Goal: Transaction & Acquisition: Purchase product/service

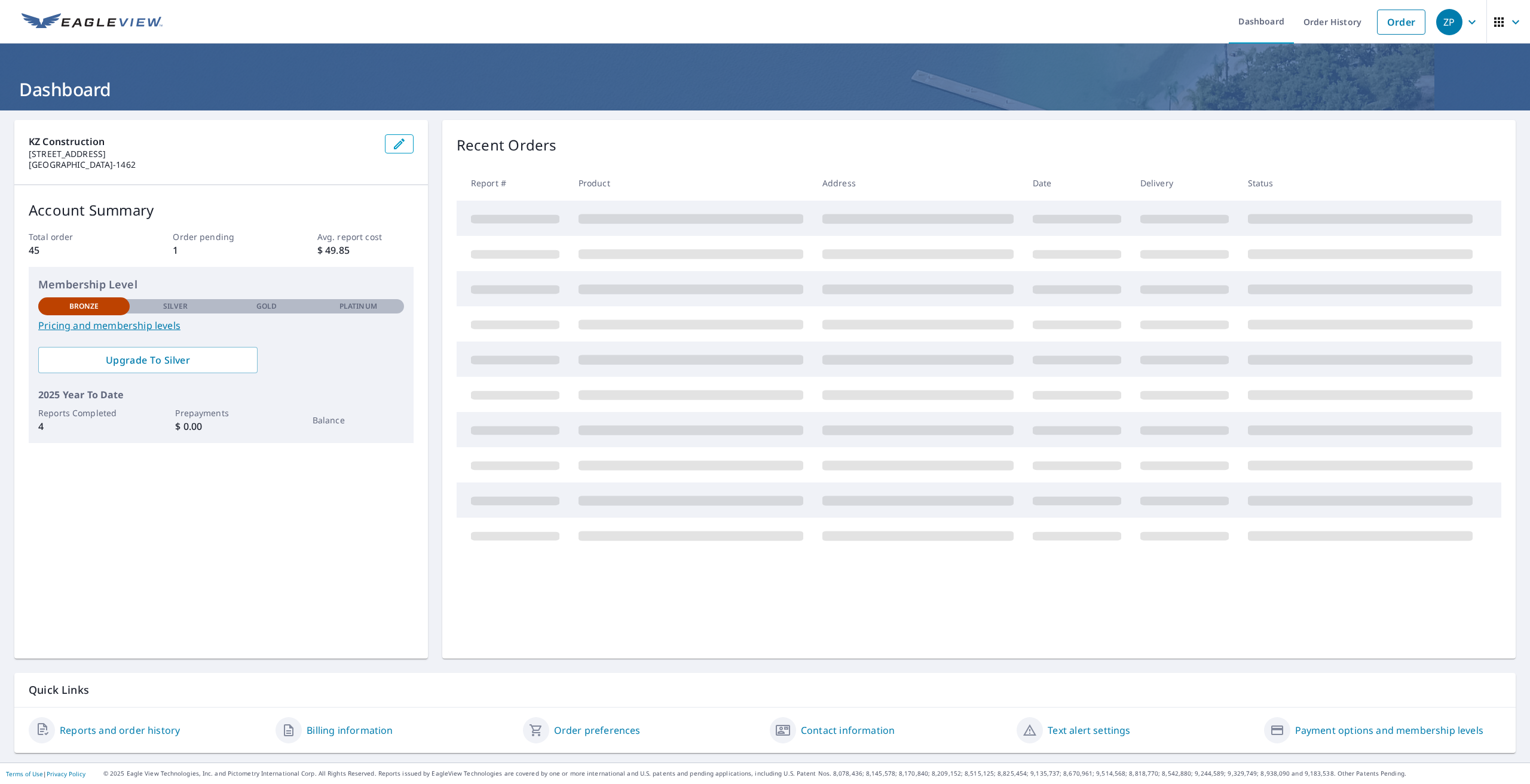
click at [1510, 19] on icon "button" at bounding box center [1515, 22] width 14 height 14
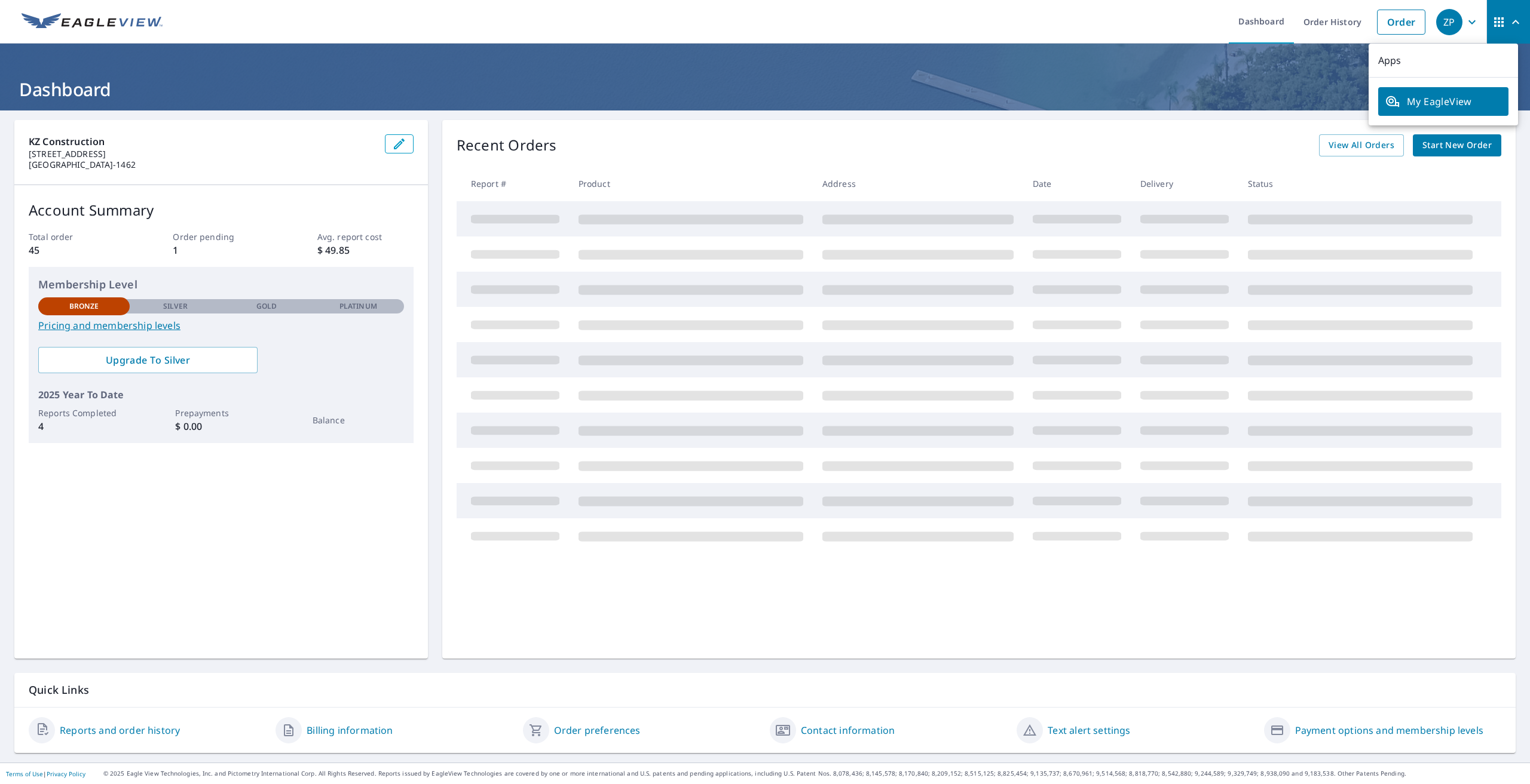
click at [1474, 21] on button "ZP" at bounding box center [1459, 22] width 55 height 43
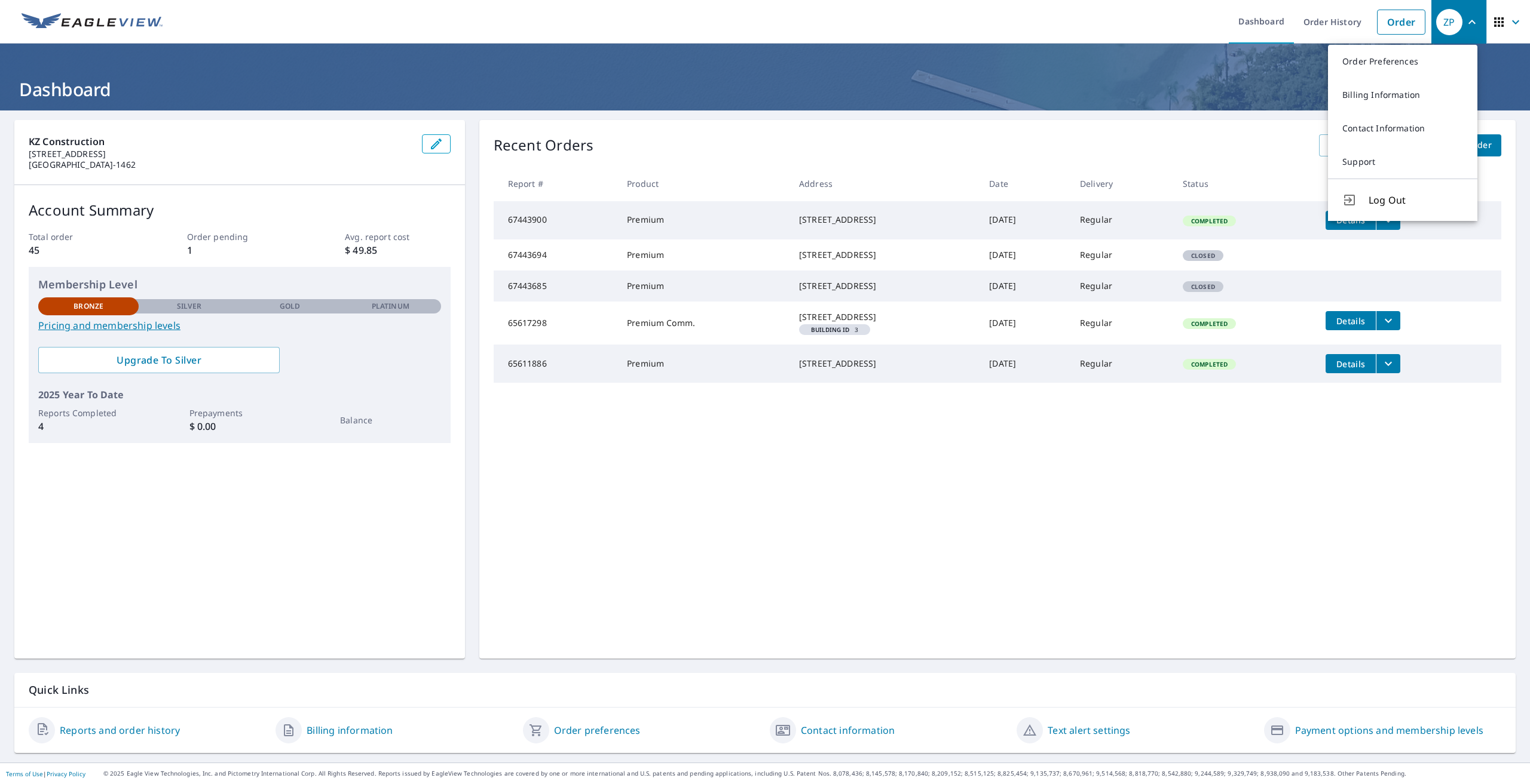
click at [1443, 16] on div "ZP" at bounding box center [1449, 22] width 26 height 26
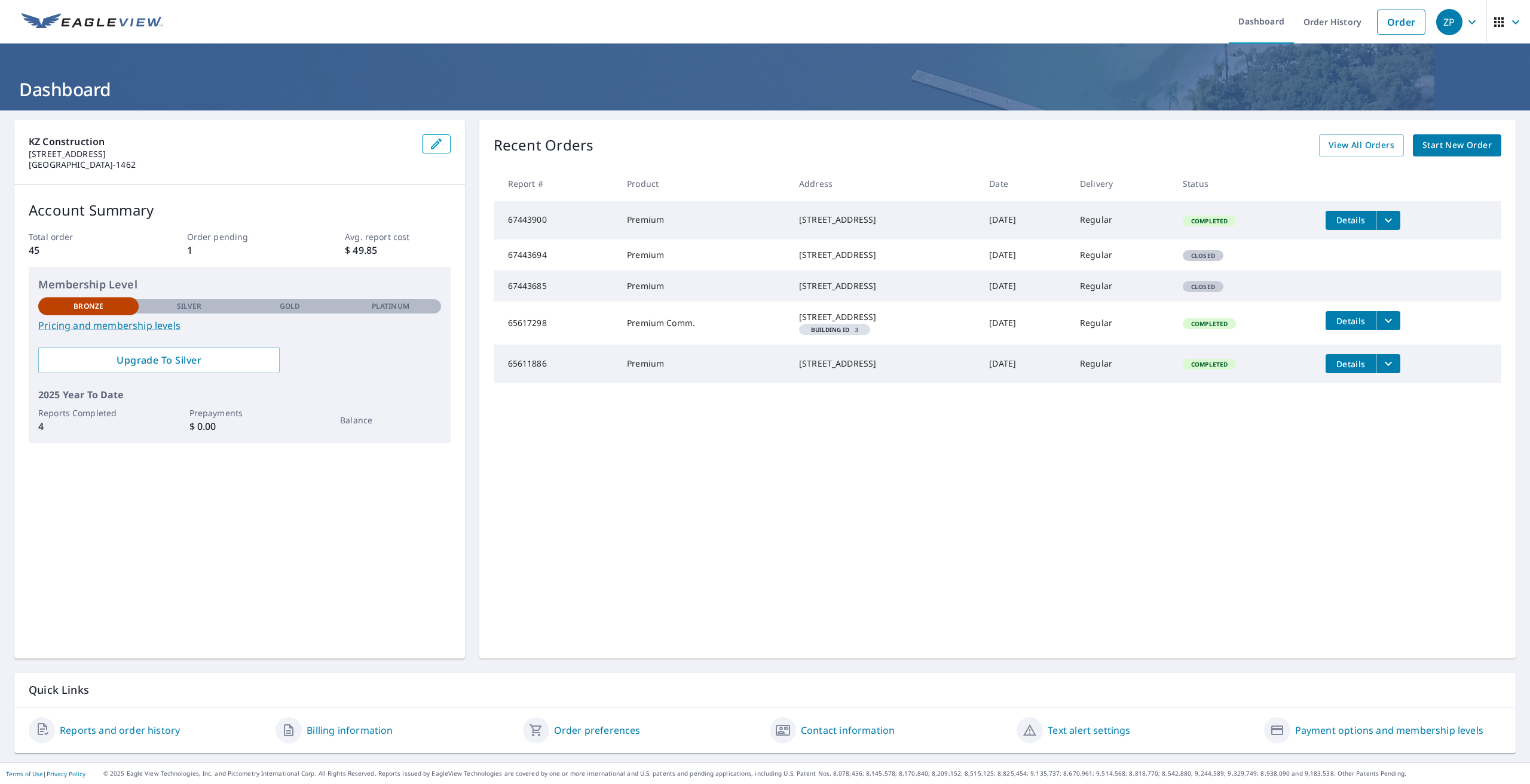
click at [1443, 22] on div "ZP" at bounding box center [1449, 22] width 26 height 26
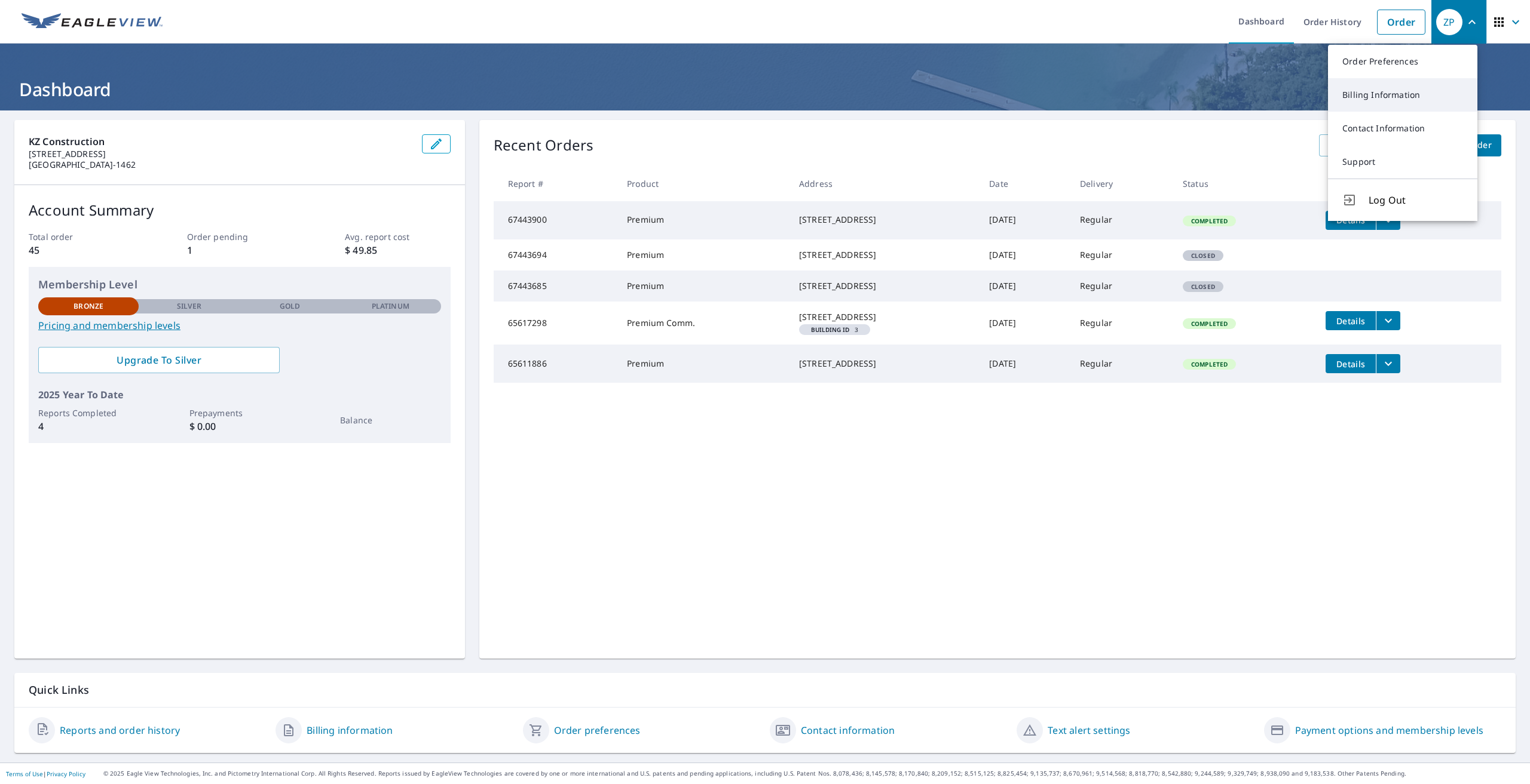
click at [1439, 91] on link "Billing Information" at bounding box center [1402, 95] width 149 height 34
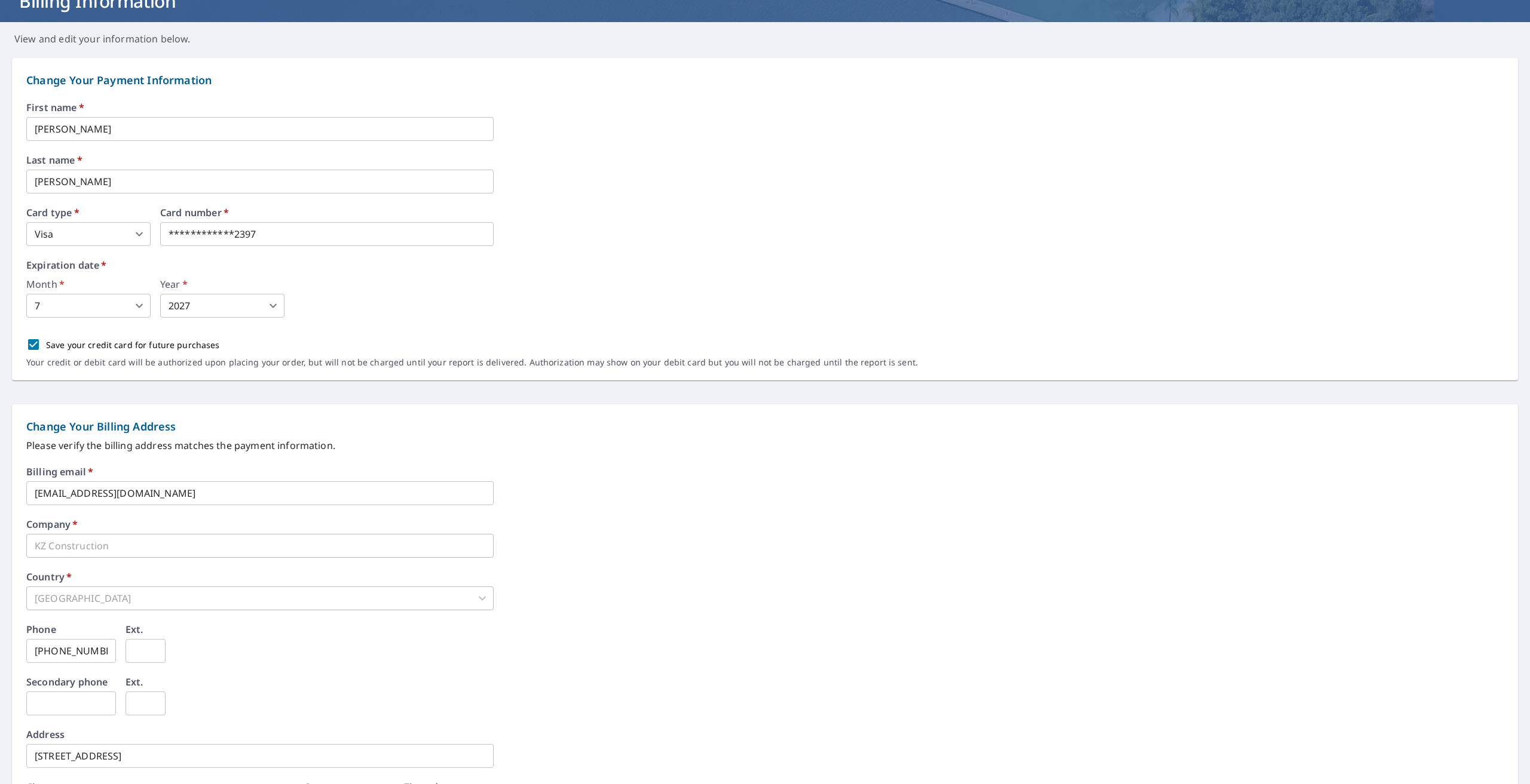
scroll to position [209, 0]
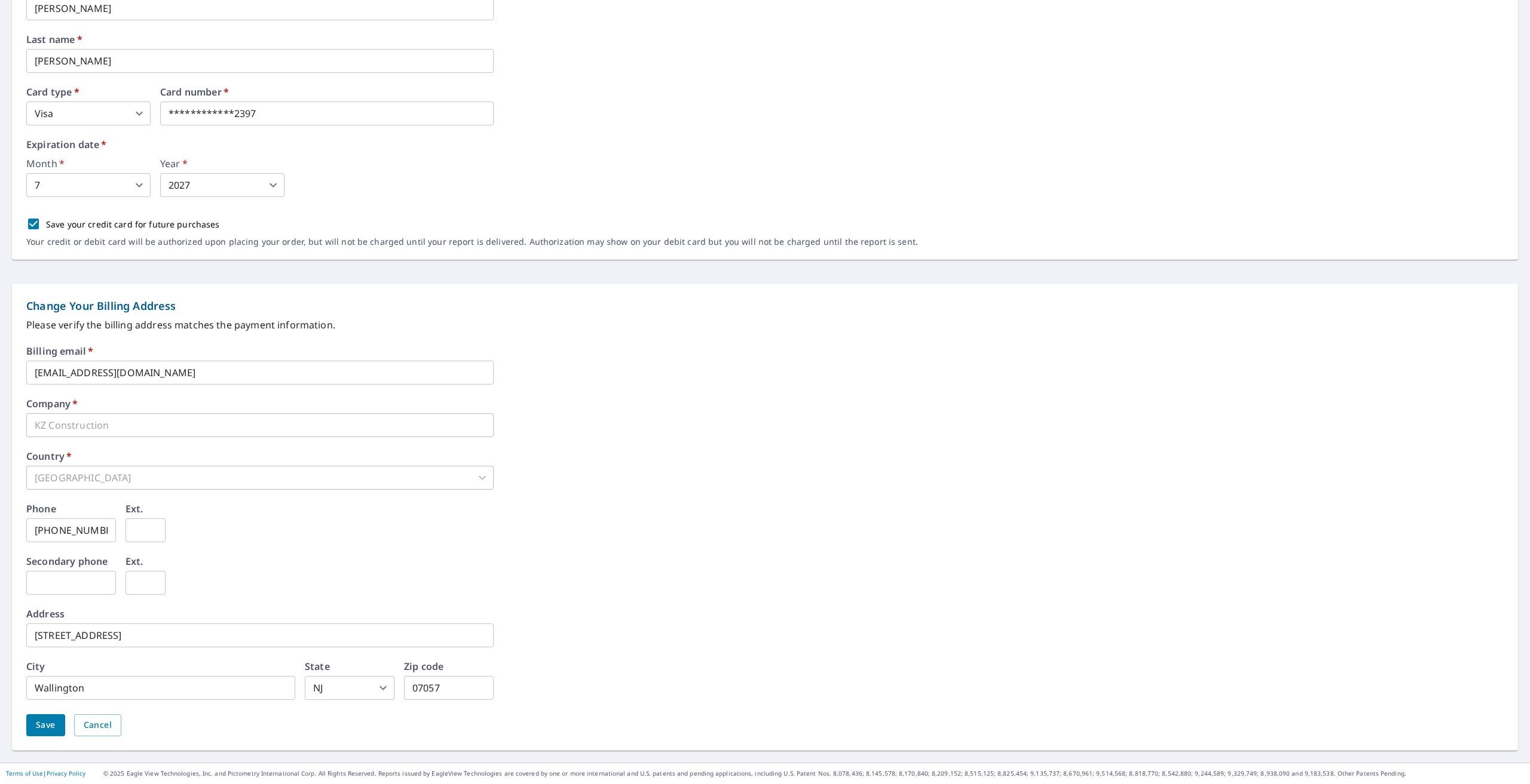
click at [263, 436] on div "Billing email   * pokrywazyga@gmail.com ​ Company   * KZ Construction ​ Country…" at bounding box center [764, 548] width 1477 height 404
drag, startPoint x: 859, startPoint y: 640, endPoint x: 860, endPoint y: 627, distance: 13.0
click at [859, 639] on div "Address 95 Pulaski Avenue ​" at bounding box center [764, 628] width 1477 height 38
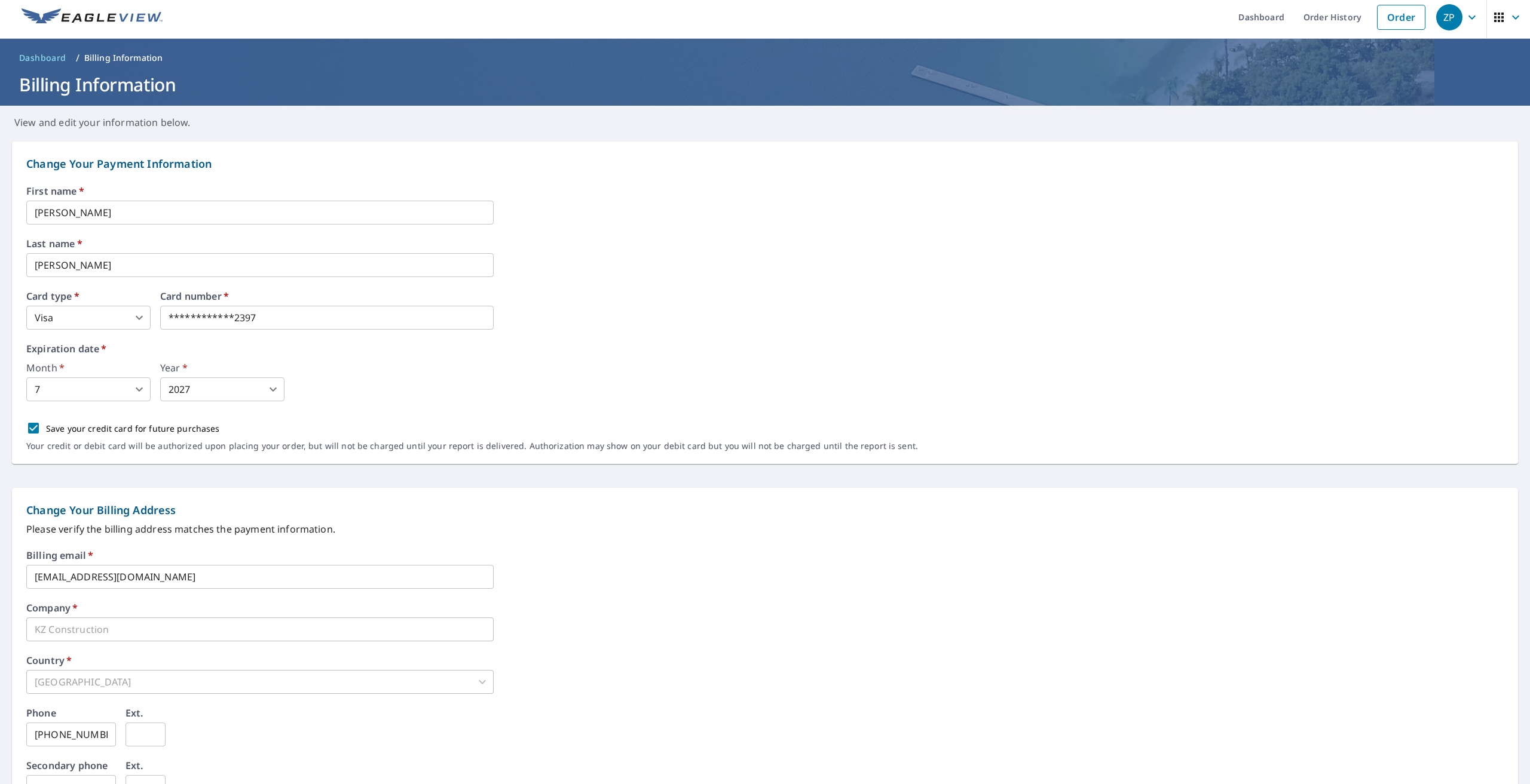
scroll to position [0, 0]
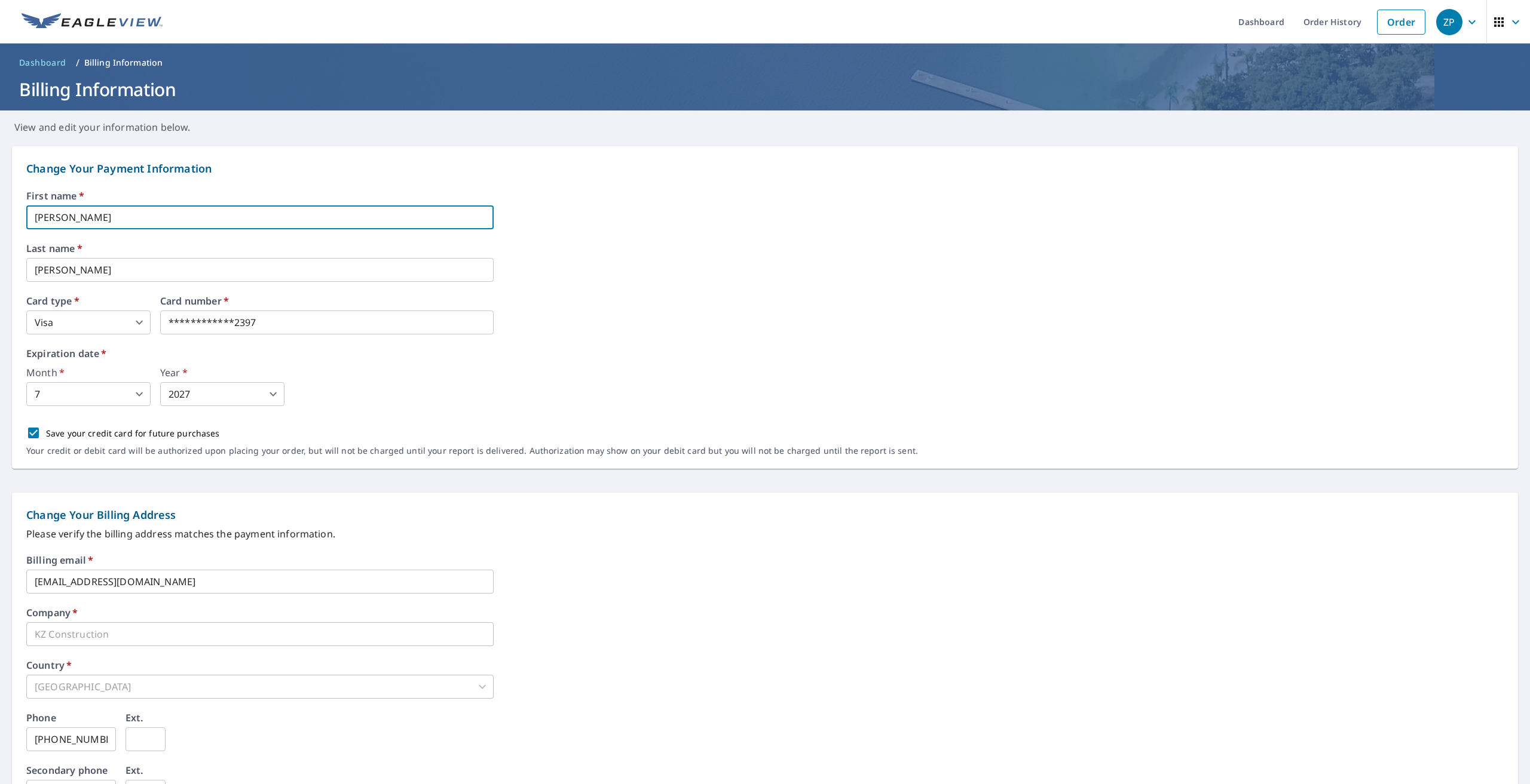
click at [257, 226] on input "Kevin" at bounding box center [260, 217] width 467 height 24
type input "K"
type input "[PERSON_NAME]"
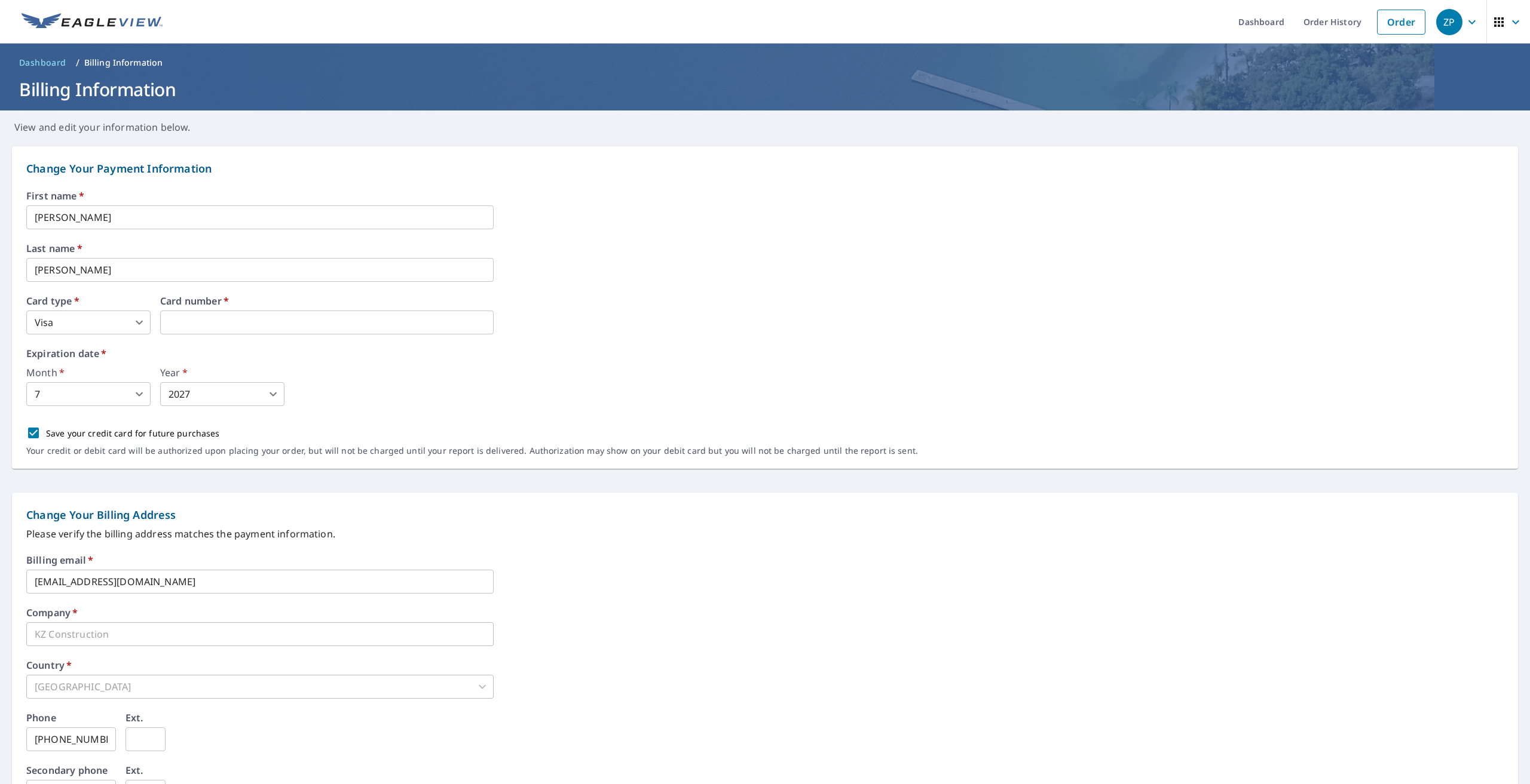
click at [255, 396] on body "ZP ZP Dashboard Order History Order ZP Dashboard / Billing Information Billing …" at bounding box center [765, 392] width 1530 height 784
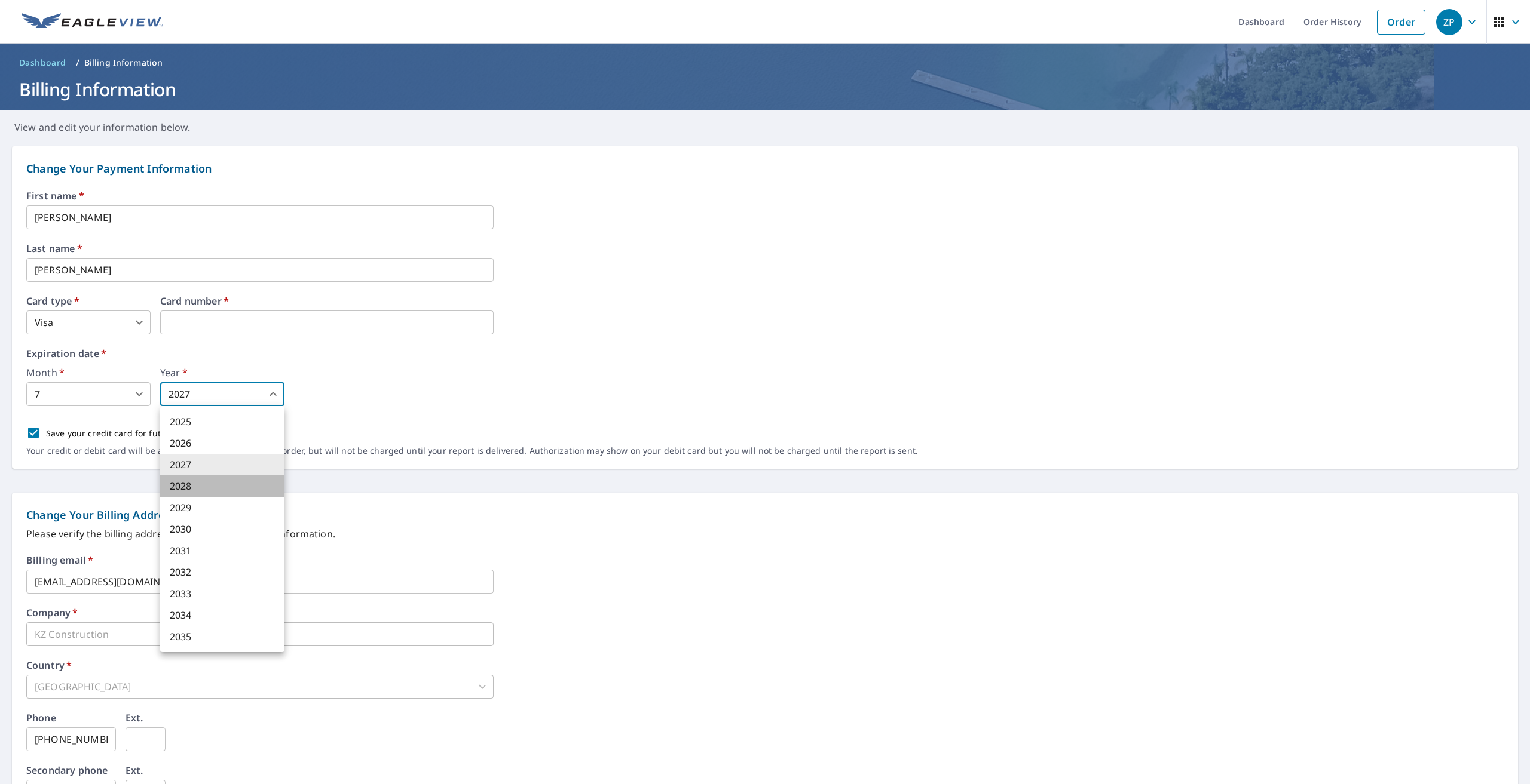
click at [254, 484] on li "2028" at bounding box center [222, 486] width 125 height 22
type input "2028"
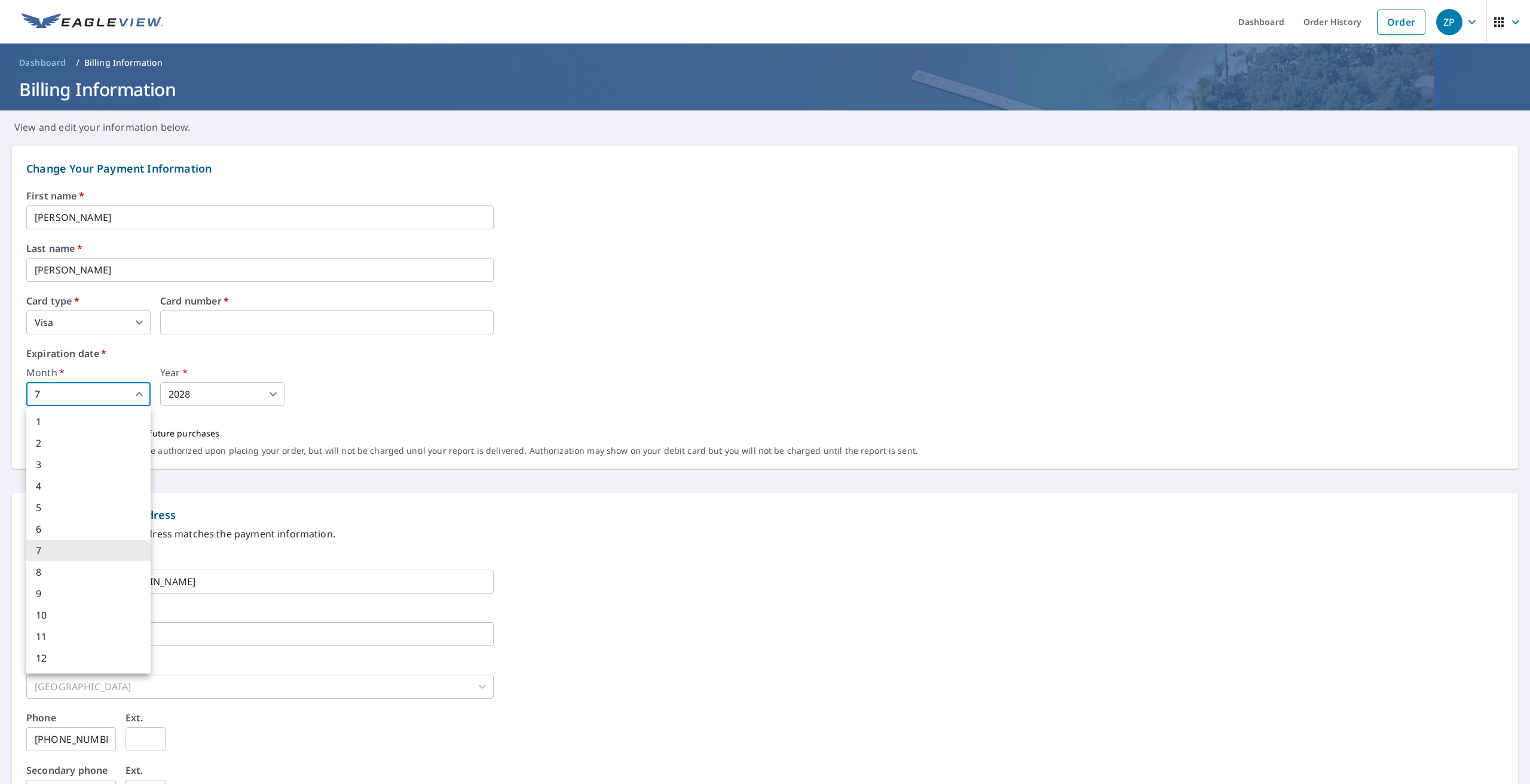
click at [128, 385] on body "ZP ZP Dashboard Order History Order ZP Dashboard / Billing Information Billing …" at bounding box center [765, 392] width 1530 height 784
click at [99, 528] on li "6" at bounding box center [88, 529] width 125 height 22
type input "6"
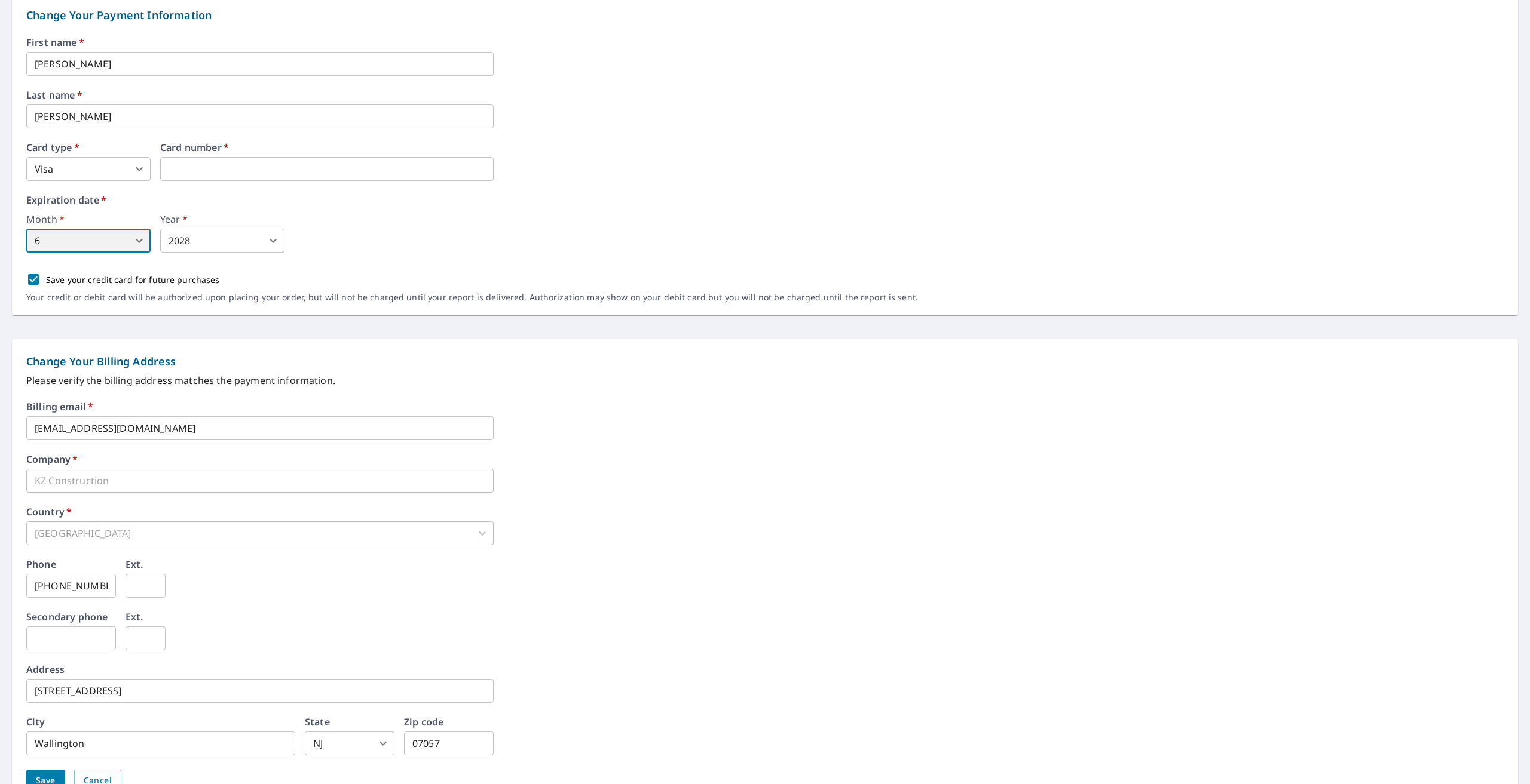
scroll to position [209, 0]
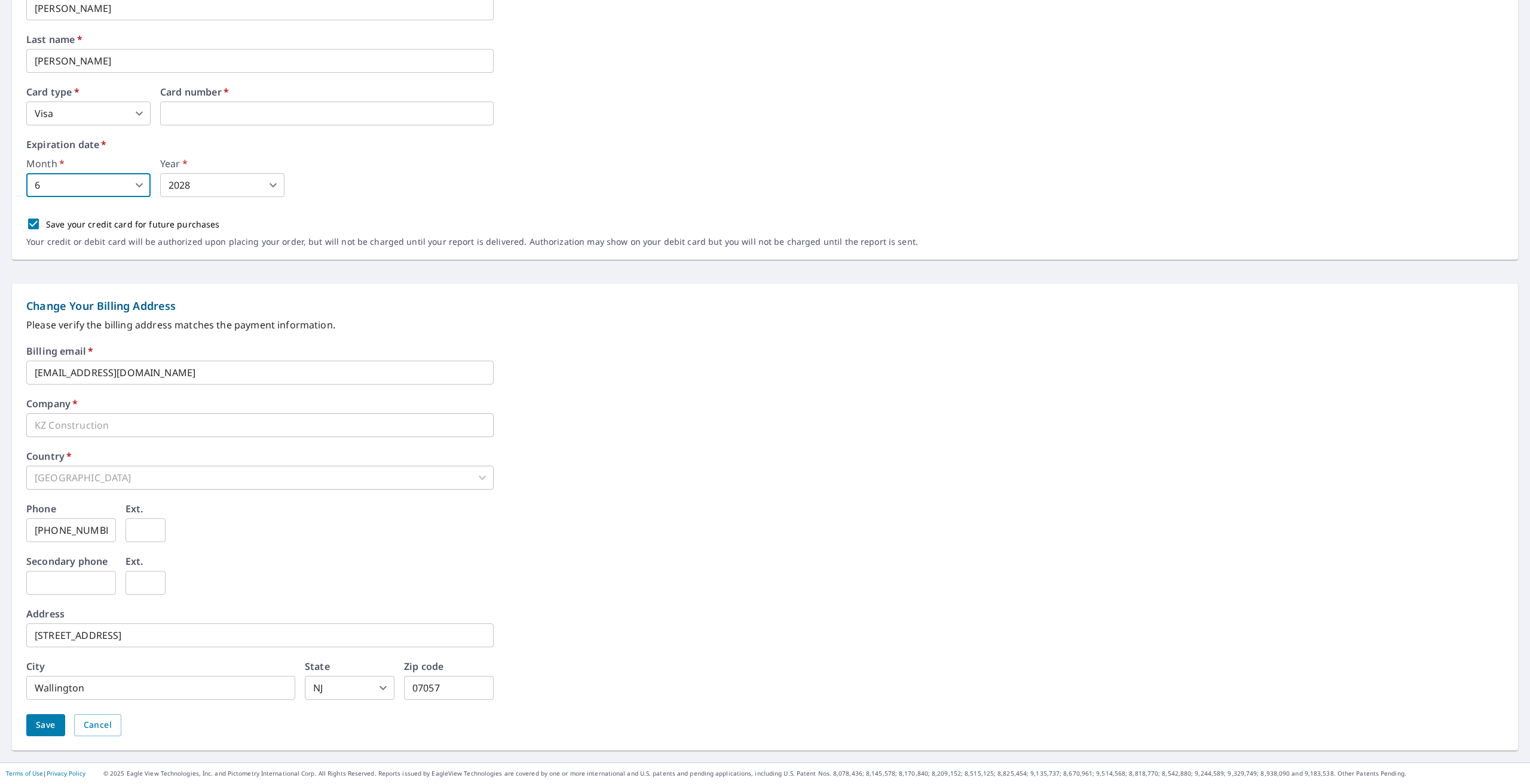
click at [43, 729] on span "Save" at bounding box center [46, 725] width 19 height 15
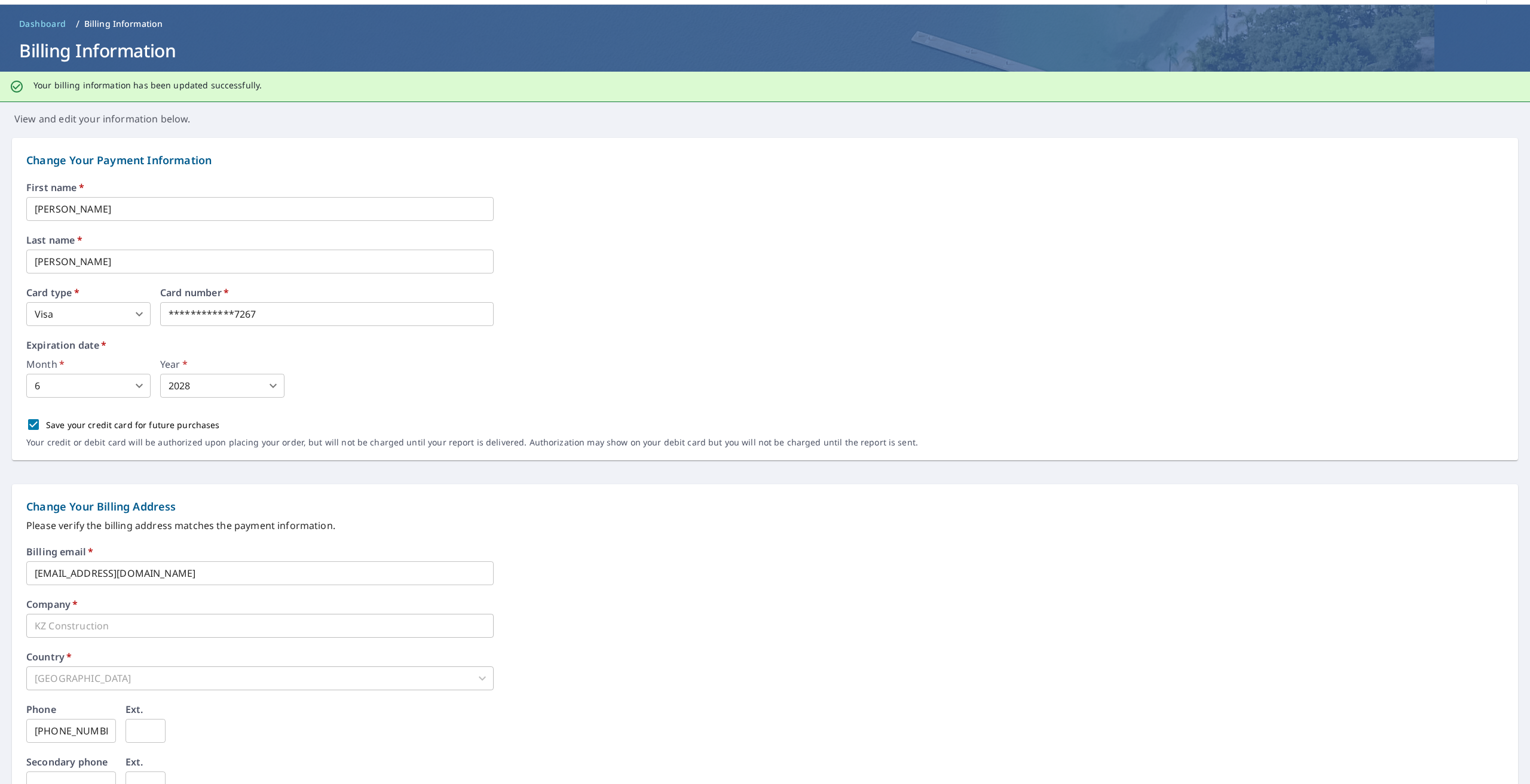
scroll to position [60, 0]
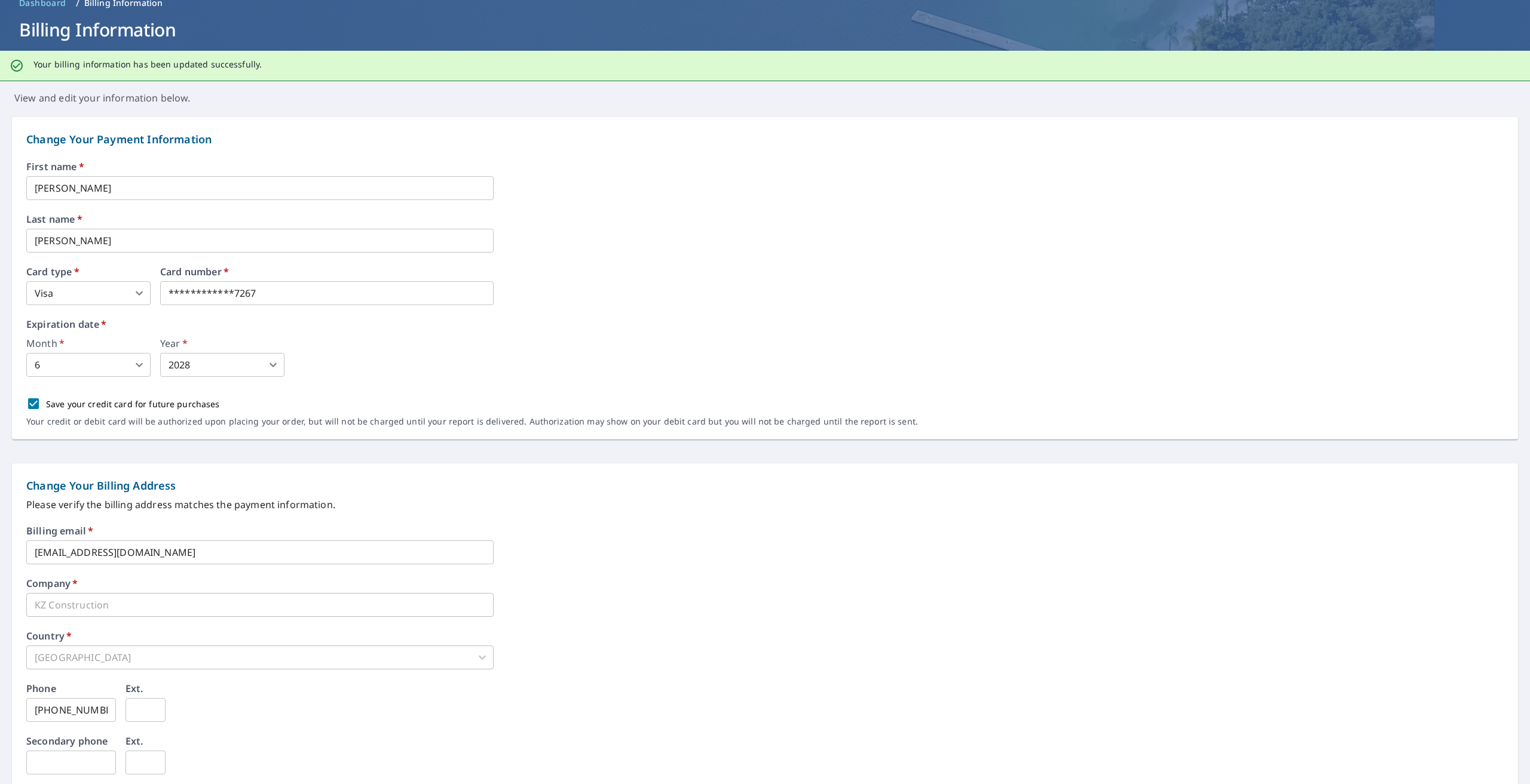
click at [640, 319] on div "**********" at bounding box center [764, 301] width 1477 height 277
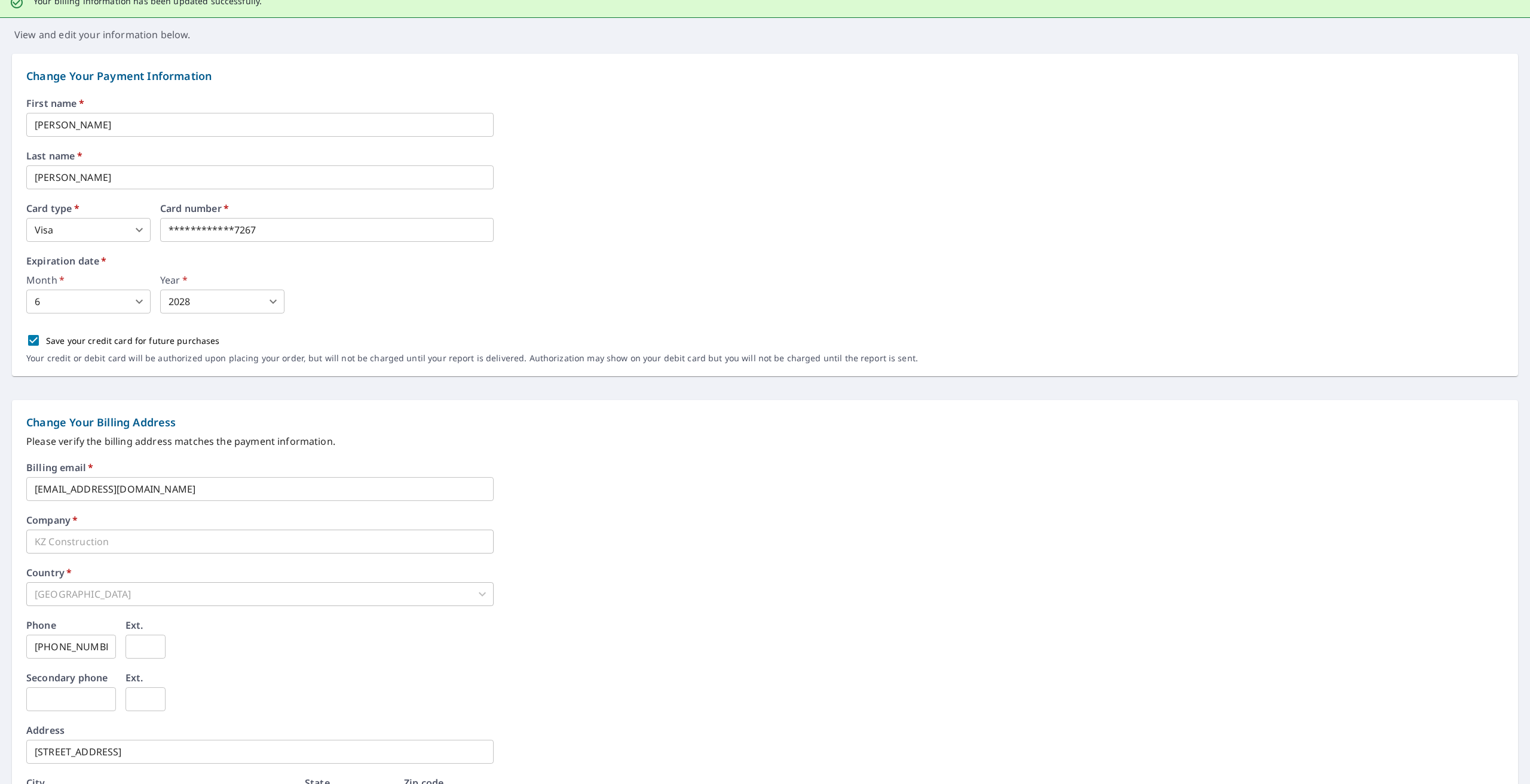
scroll to position [0, 0]
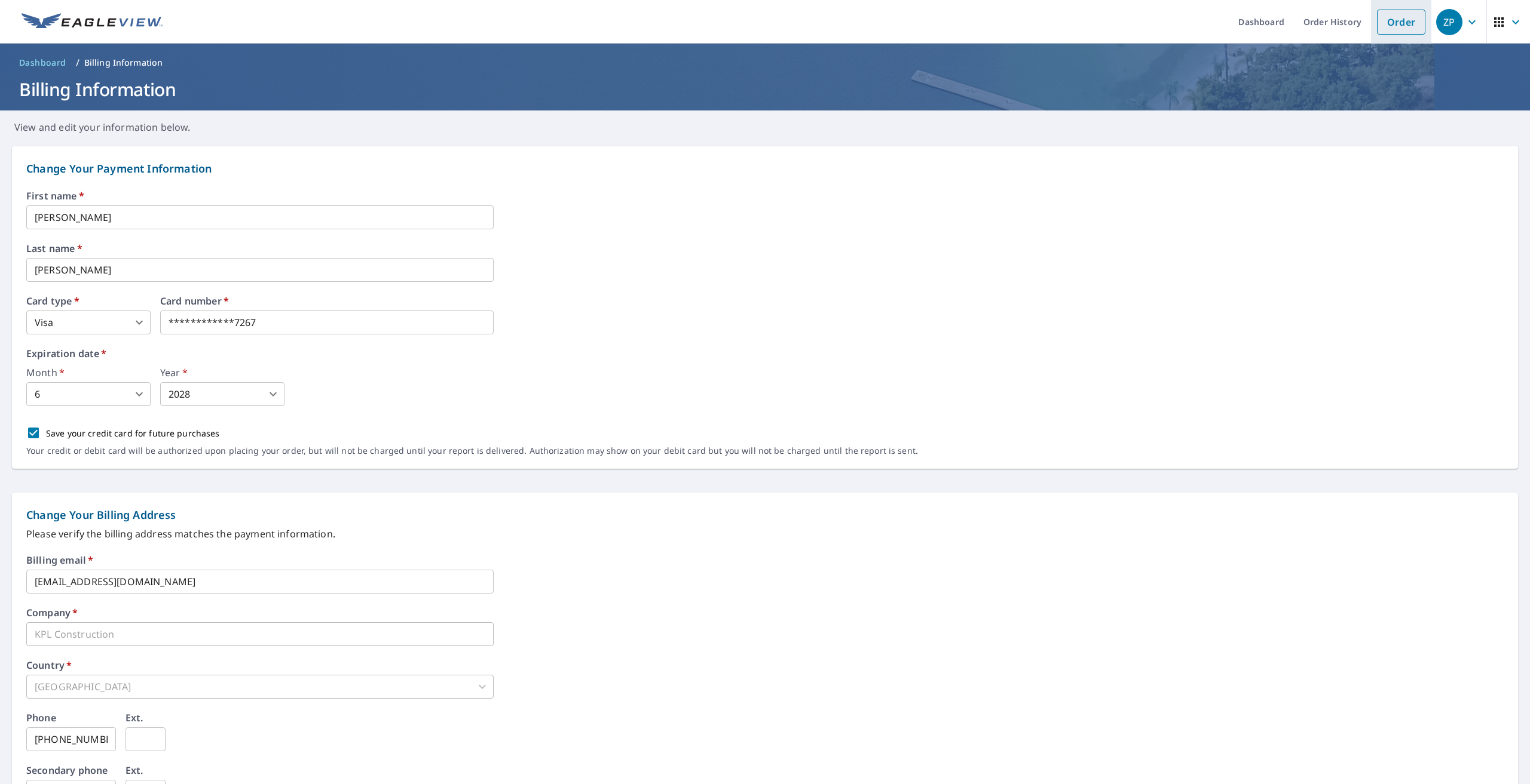
click at [1390, 30] on link "Order" at bounding box center [1401, 22] width 49 height 25
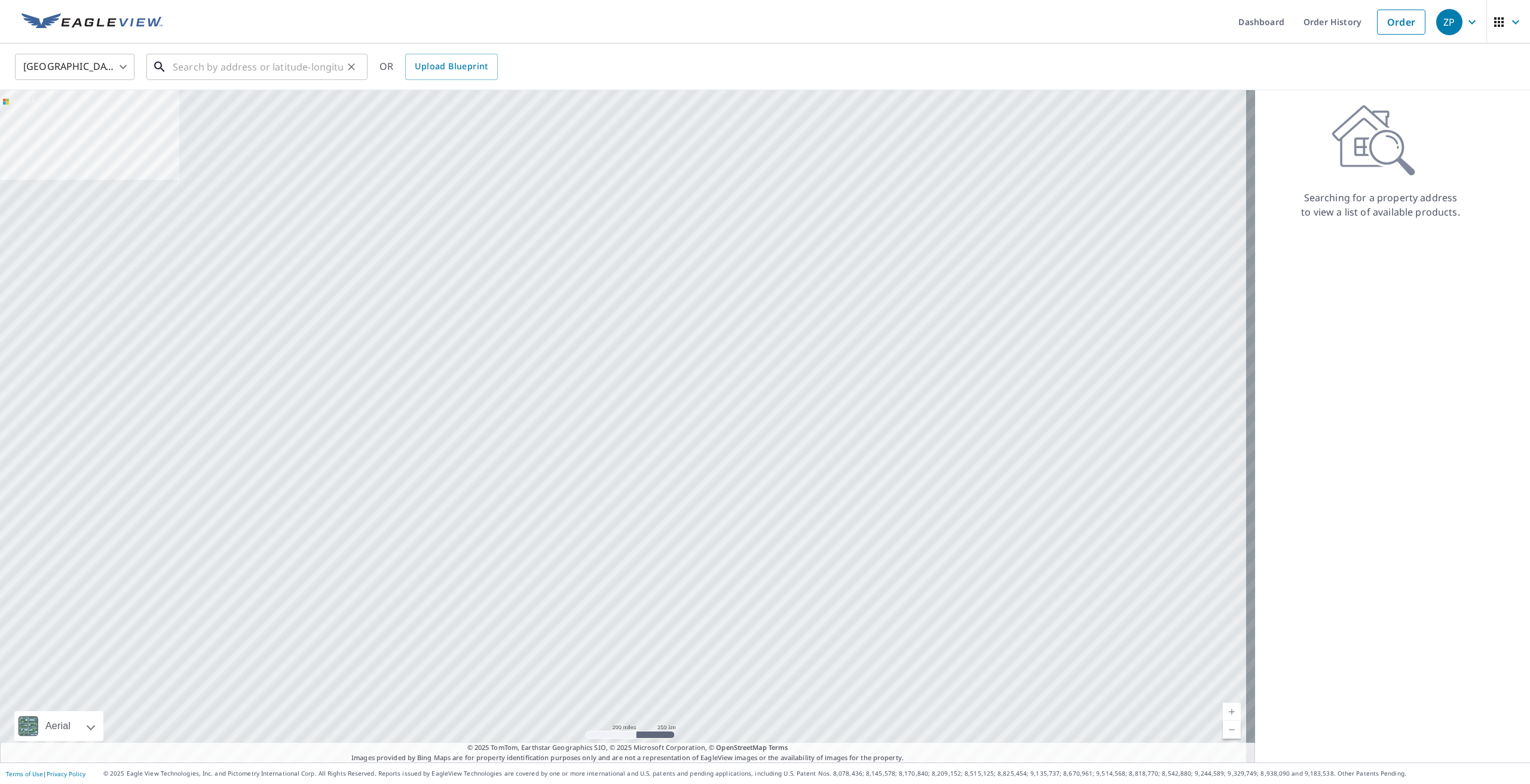
click at [182, 69] on input "text" at bounding box center [257, 66] width 170 height 34
type input "7"
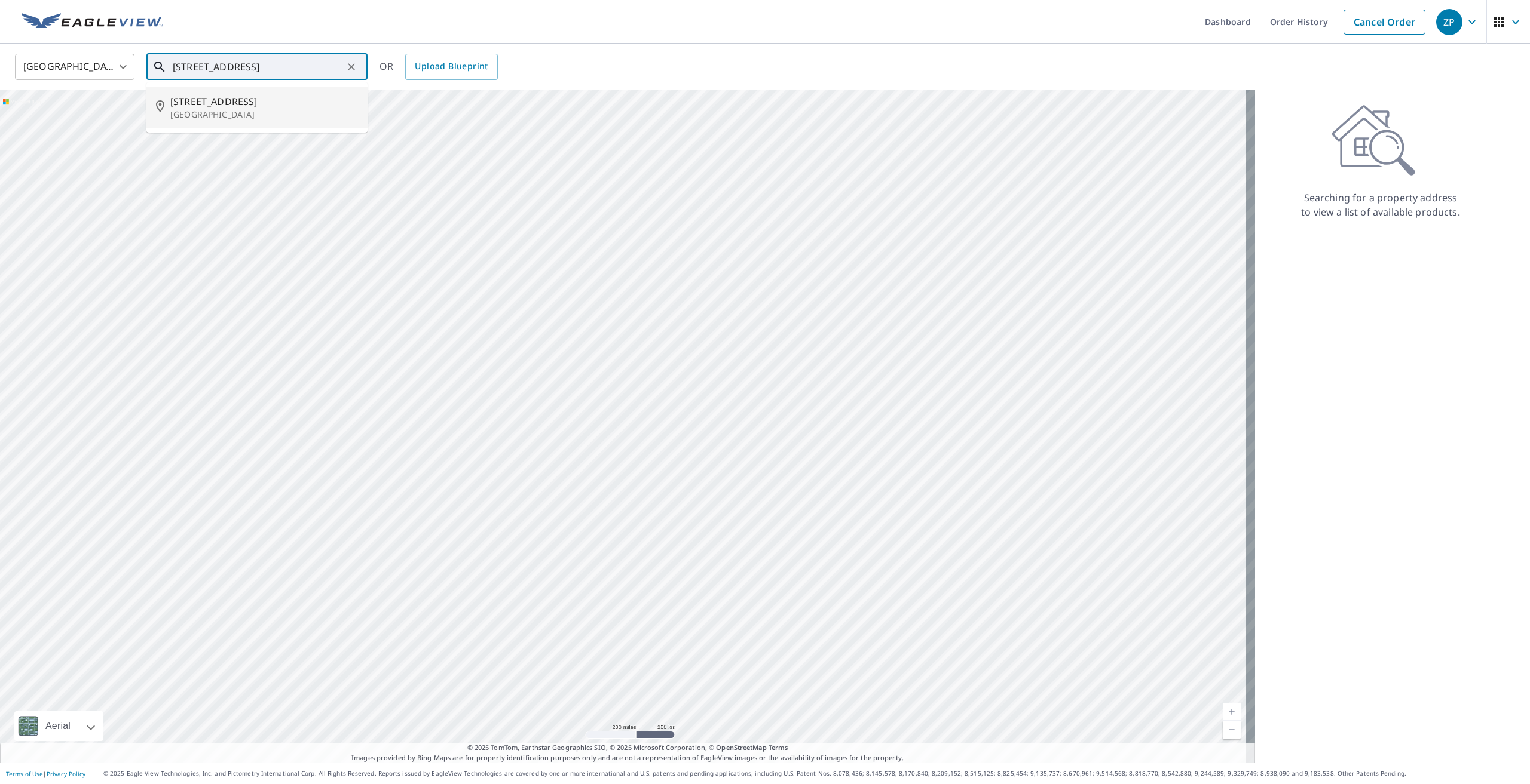
click at [266, 101] on span "[STREET_ADDRESS]" at bounding box center [263, 101] width 187 height 14
type input "[STREET_ADDRESS]"
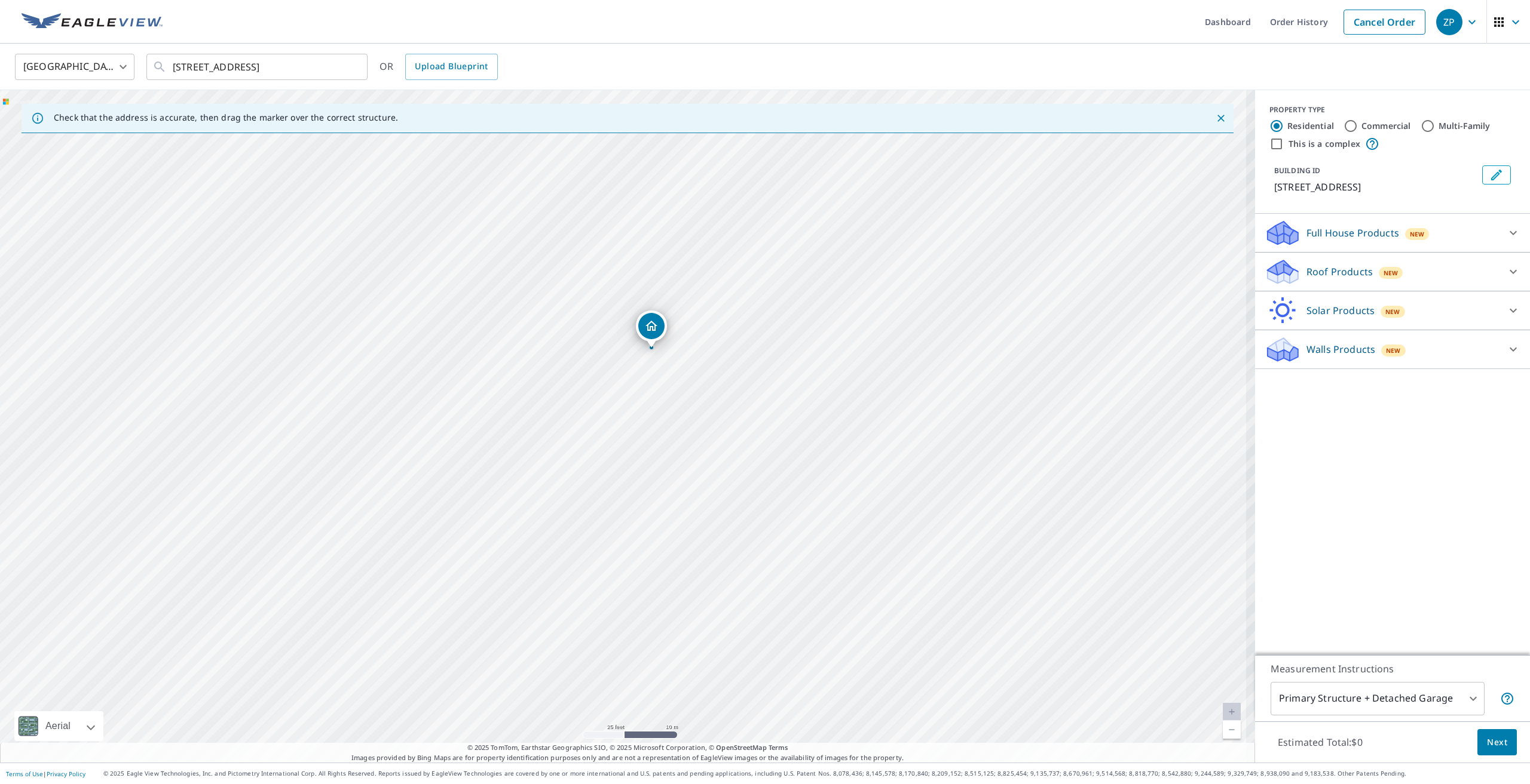
drag, startPoint x: 587, startPoint y: 339, endPoint x: 638, endPoint y: 474, distance: 144.3
click at [638, 474] on div "[STREET_ADDRESS]" at bounding box center [628, 427] width 1255 height 673
click at [1444, 241] on div "Full House Products New" at bounding box center [1381, 233] width 234 height 28
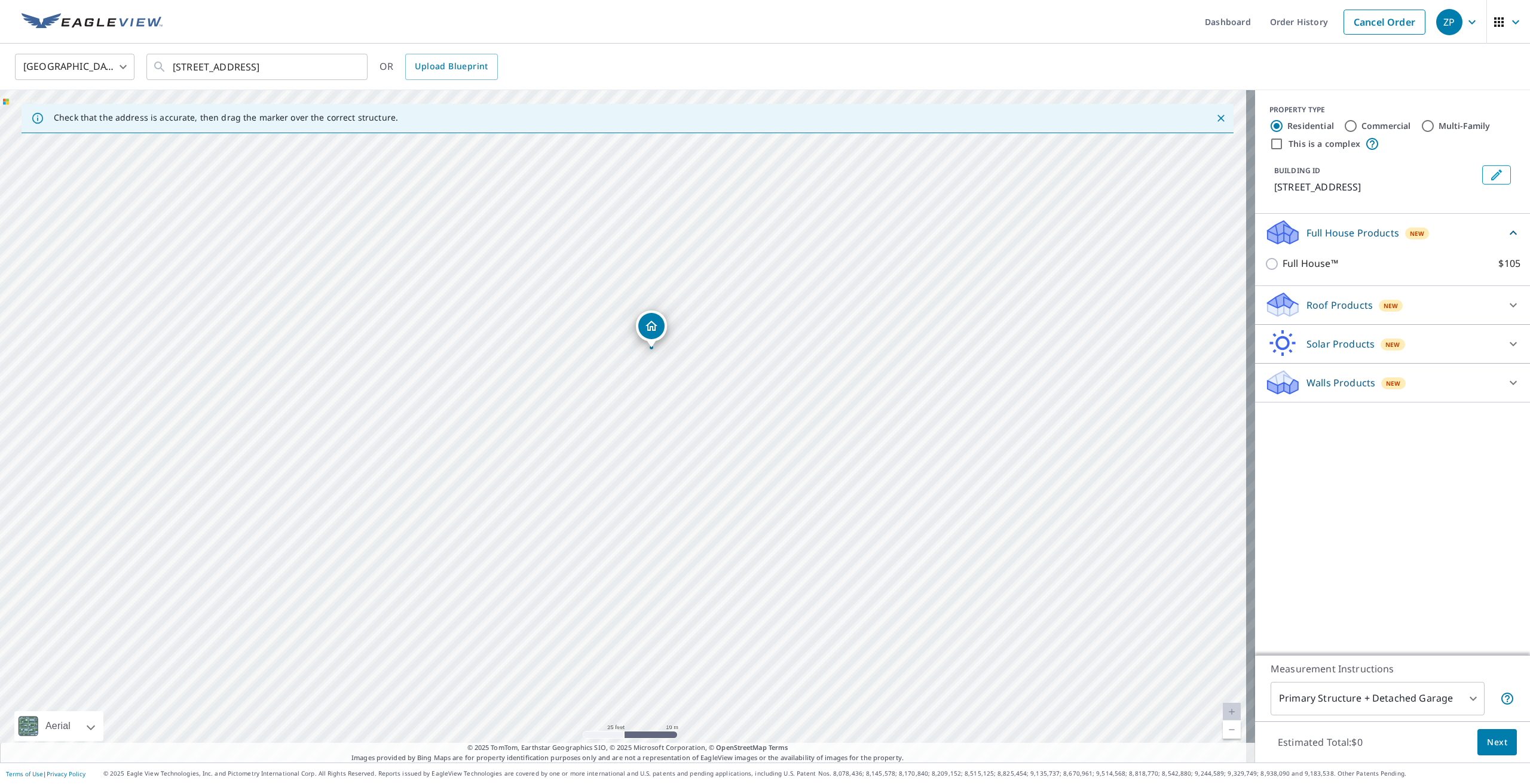
click at [1343, 301] on p "Roof Products" at bounding box center [1339, 305] width 66 height 14
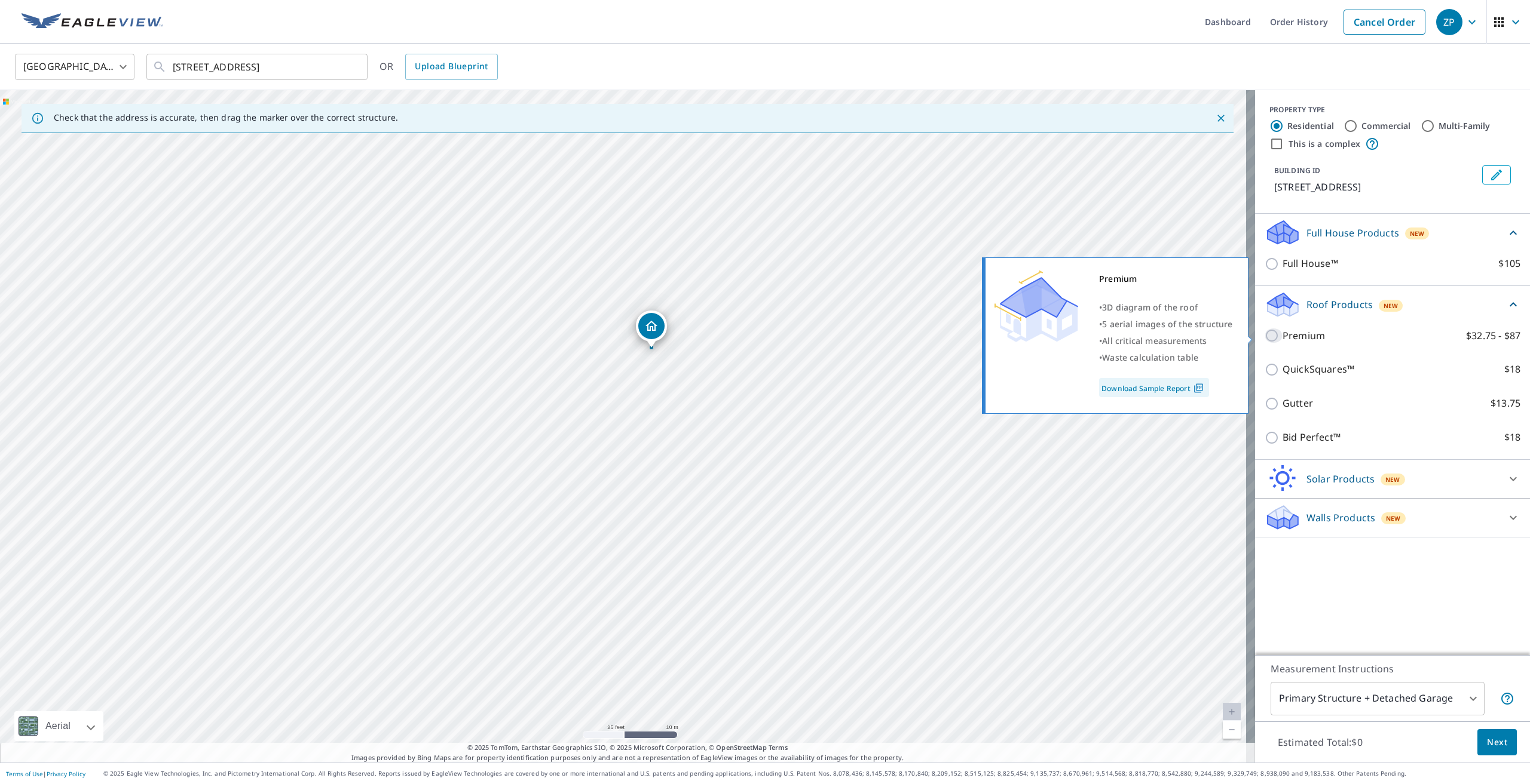
click at [1264, 336] on input "Premium $32.75 - $87" at bounding box center [1273, 335] width 18 height 14
checkbox input "true"
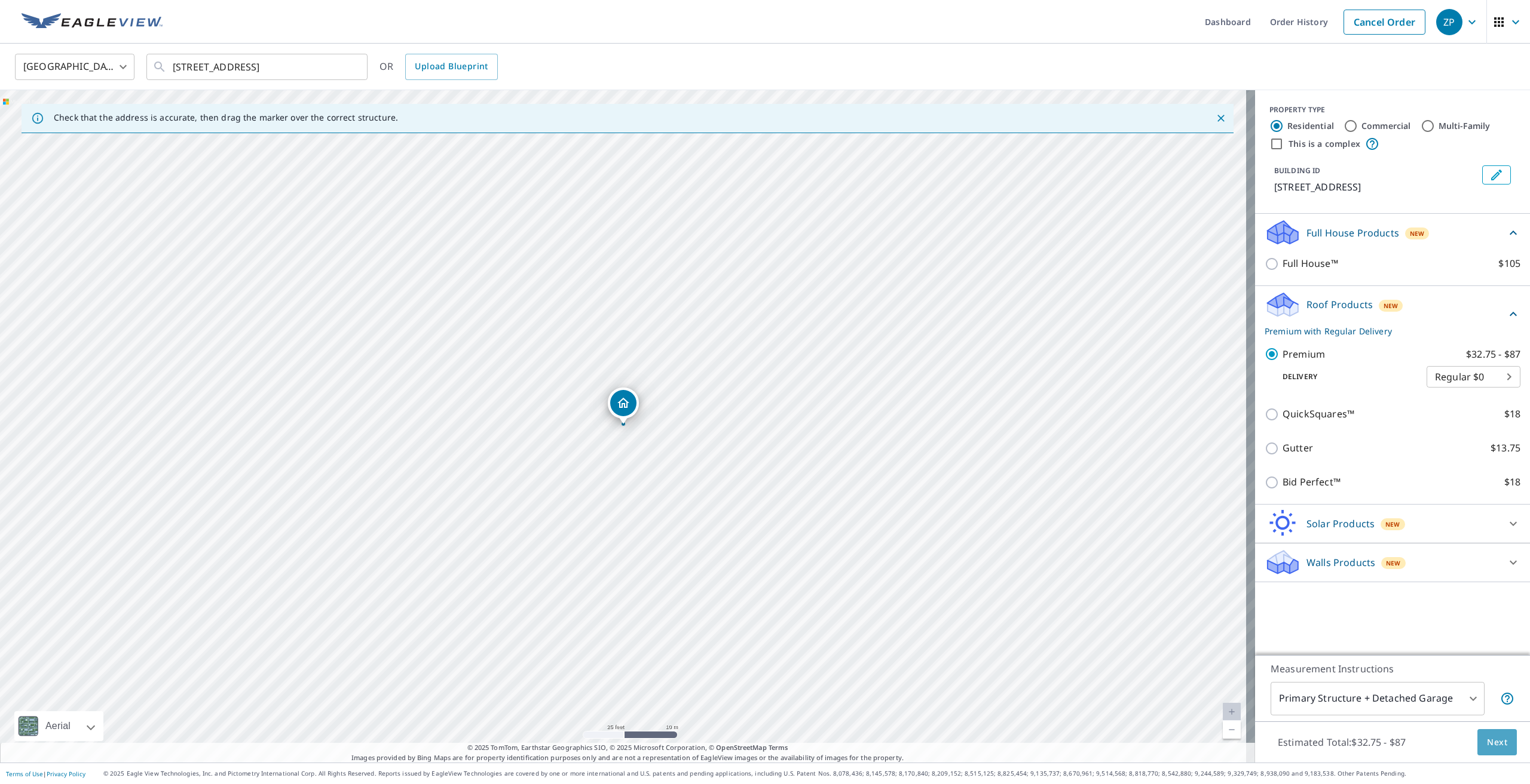
click at [1495, 747] on span "Next" at bounding box center [1496, 743] width 20 height 15
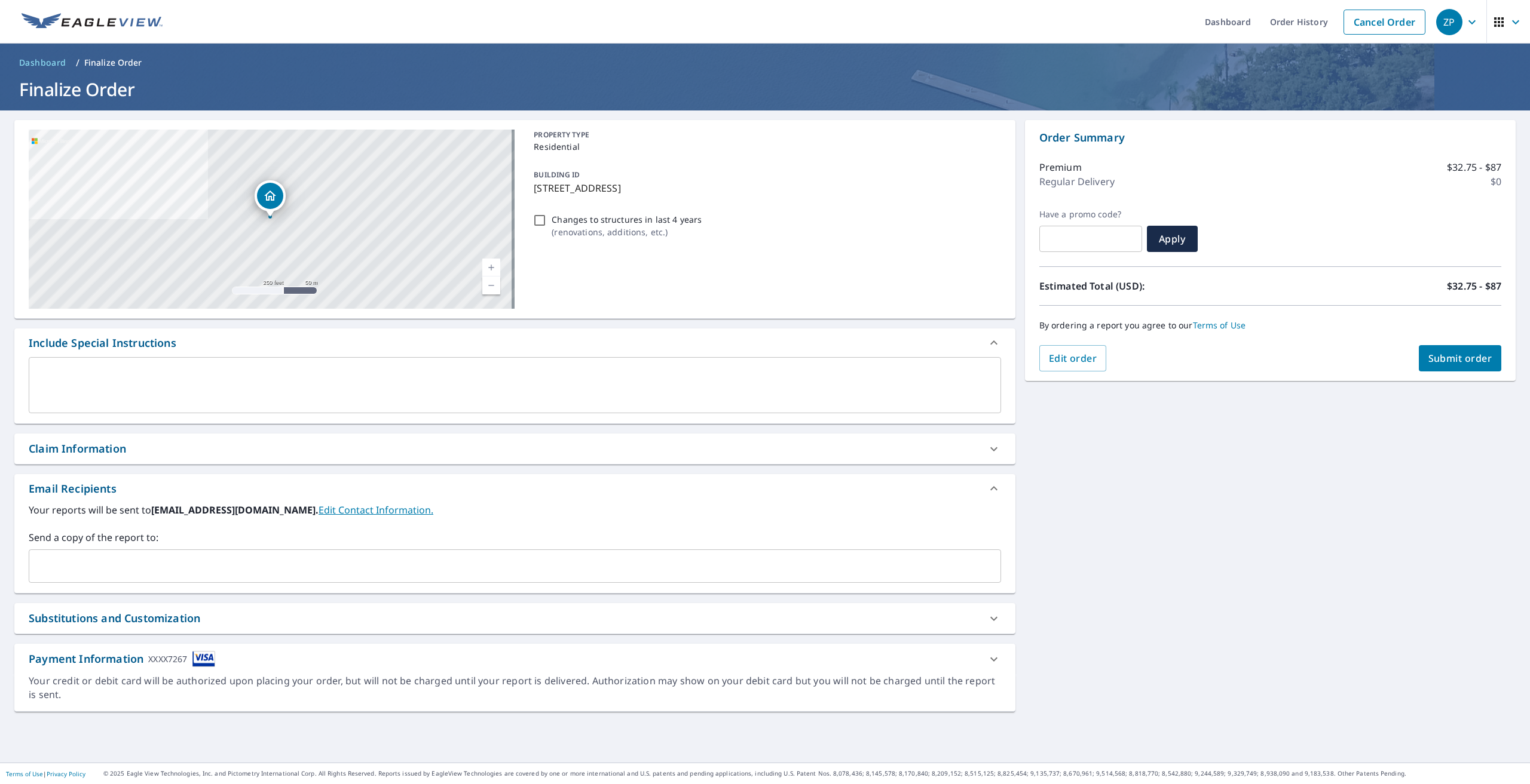
click at [1466, 368] on button "Submit order" at bounding box center [1460, 358] width 83 height 26
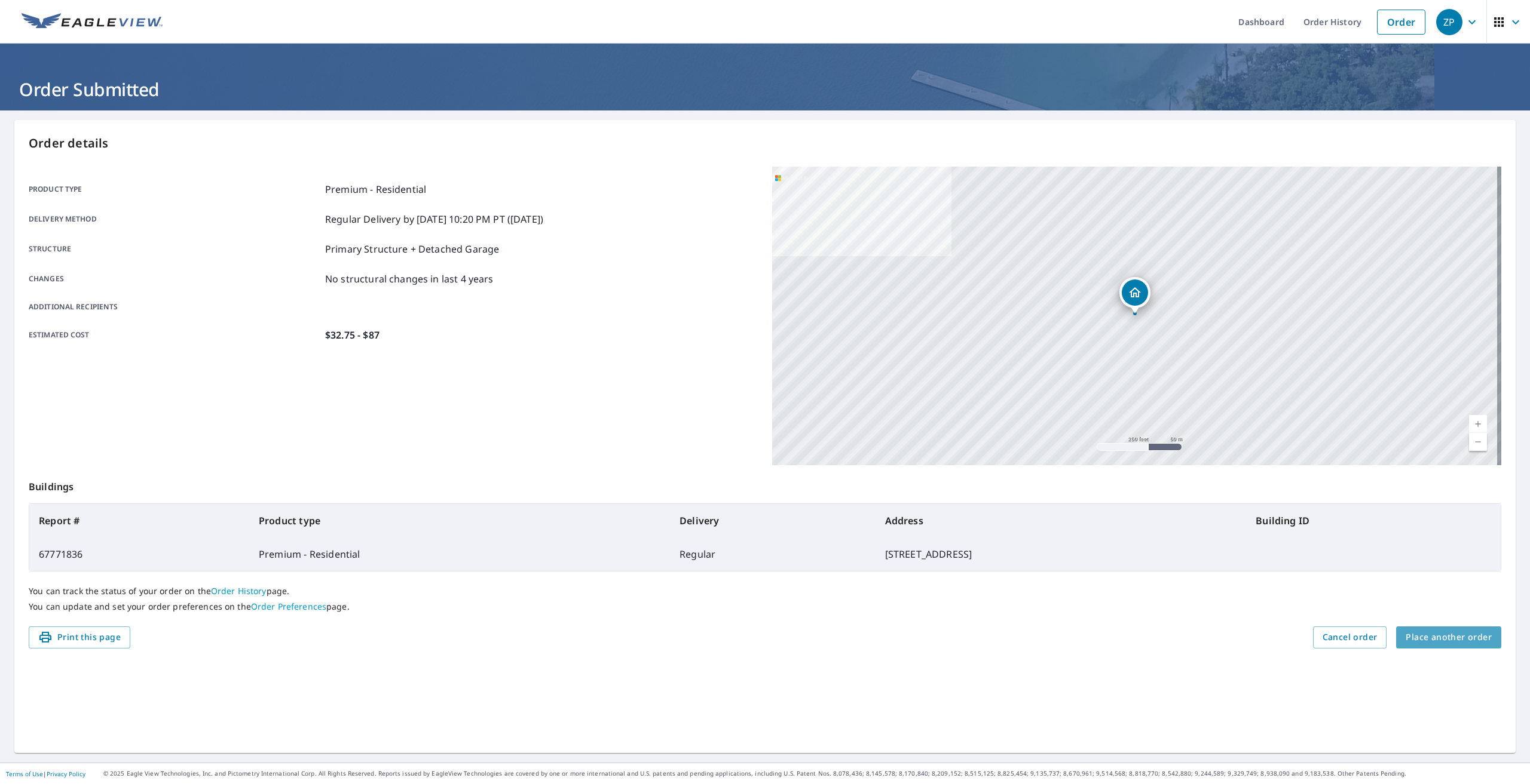
click at [1443, 639] on span "Place another order" at bounding box center [1448, 638] width 86 height 15
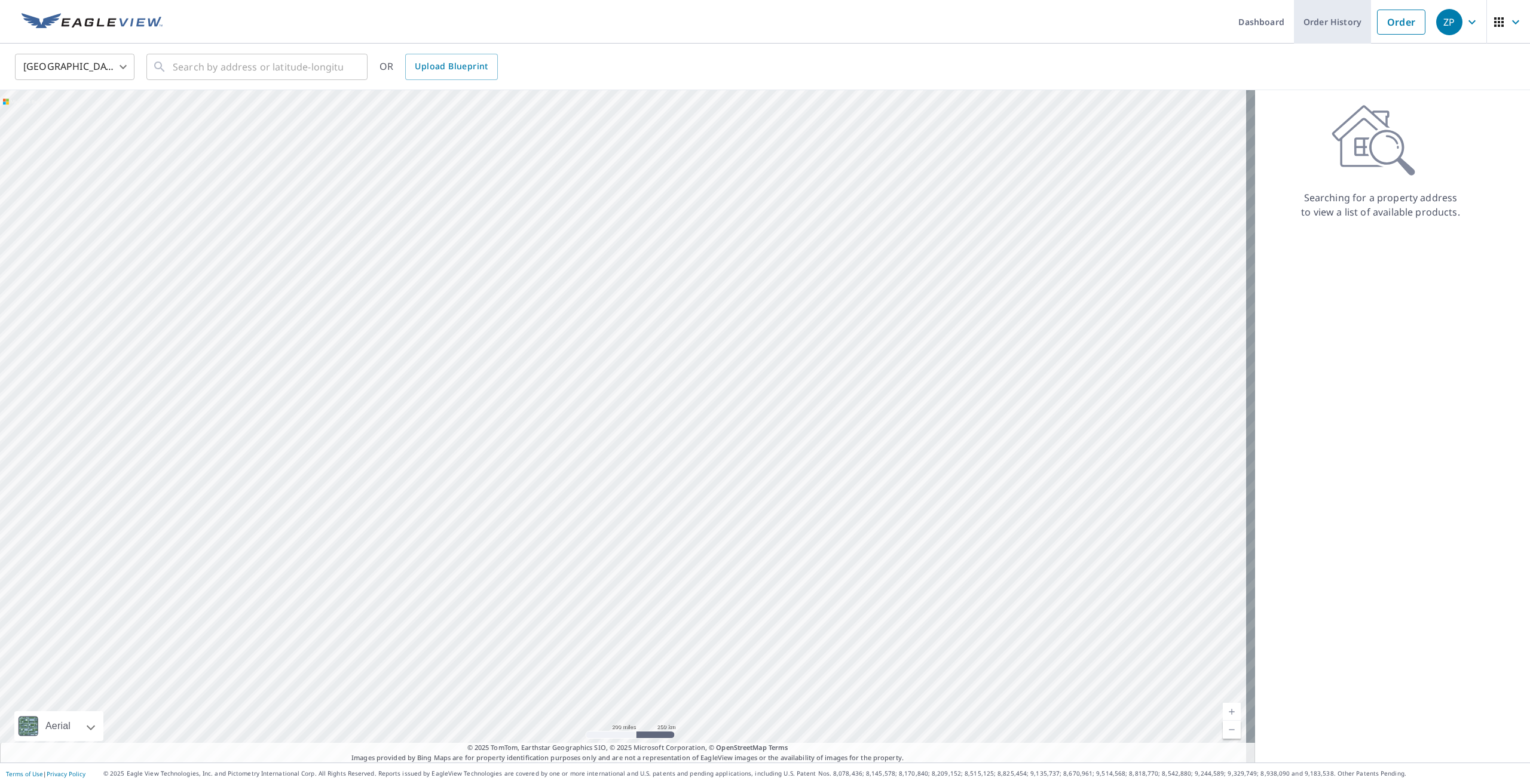
click at [1331, 19] on link "Order History" at bounding box center [1332, 22] width 77 height 43
